Goal: Task Accomplishment & Management: Use online tool/utility

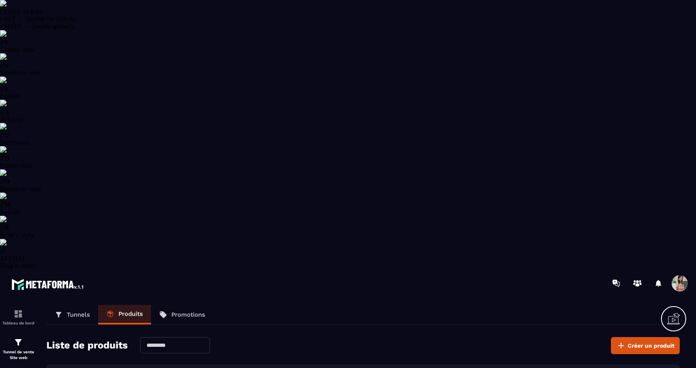
select select "******"
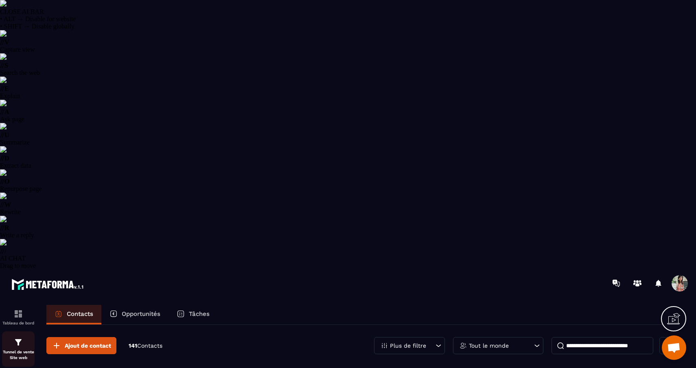
click at [12, 337] on div "Tunnel de vente Site web" at bounding box center [18, 348] width 33 height 23
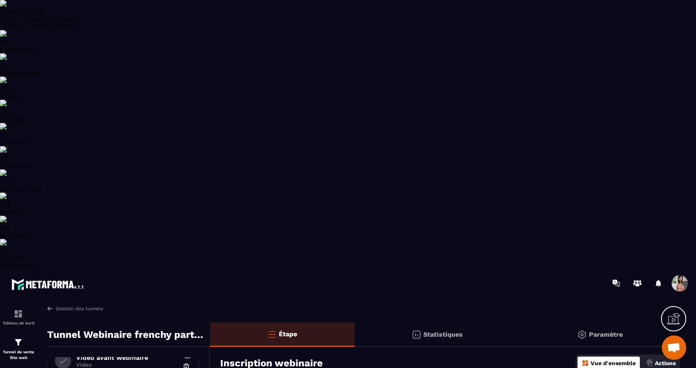
scroll to position [146, 0]
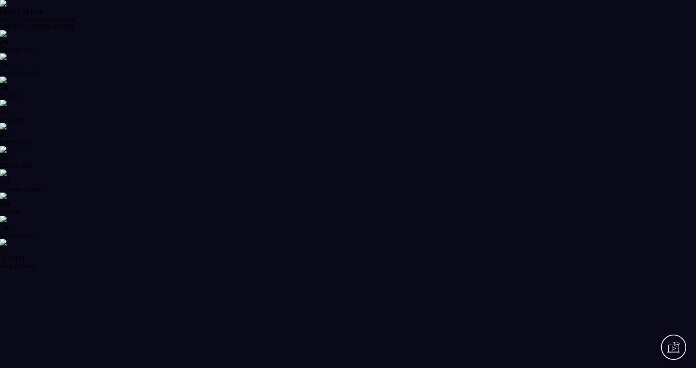
select select "******"
